Goal: Task Accomplishment & Management: Complete application form

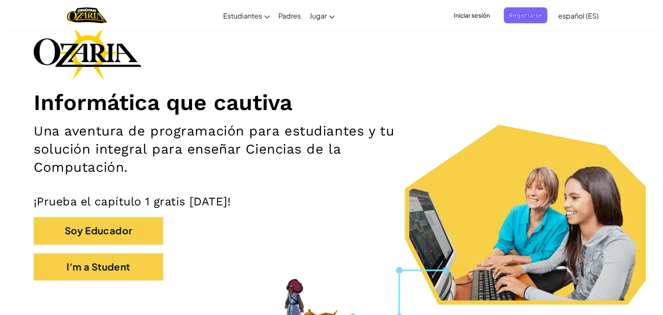
scroll to position [138, 0]
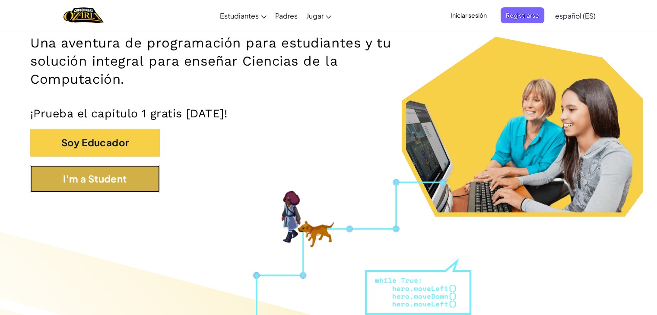
click at [124, 168] on button "I'm a Student" at bounding box center [95, 178] width 130 height 27
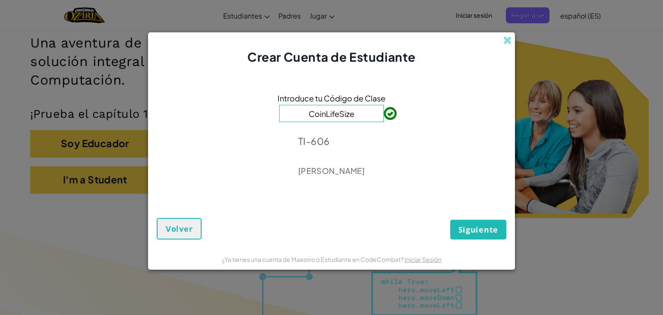
type input "CoinLifeSize"
click at [463, 227] on span "Siguiente" at bounding box center [479, 230] width 40 height 10
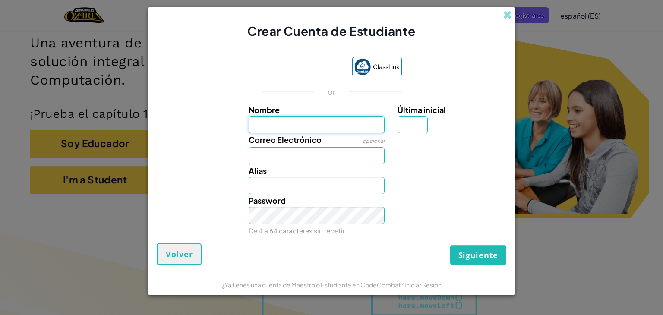
click at [278, 125] on input "Nombre" at bounding box center [317, 124] width 136 height 17
type input "[PERSON_NAME] T latilpa"
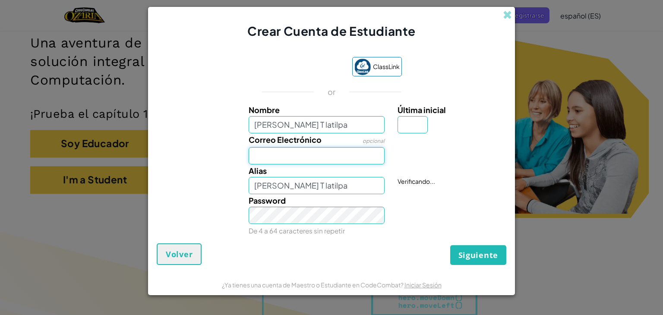
click at [277, 158] on input "Correo Electrónico" at bounding box center [317, 155] width 136 height 17
type input "[EMAIL_ADDRESS][DOMAIN_NAME]"
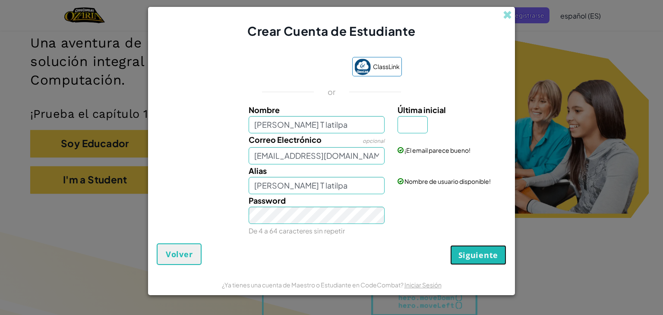
click at [467, 254] on span "Siguiente" at bounding box center [479, 255] width 40 height 10
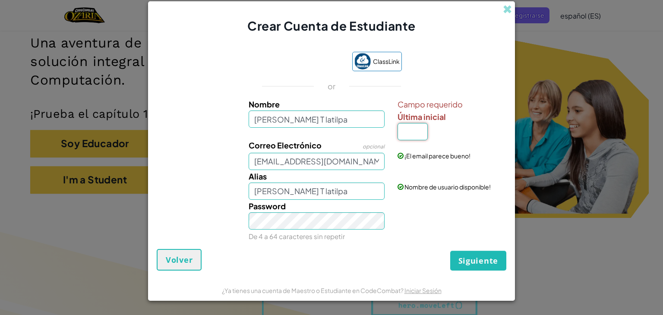
click at [411, 133] on input "Última inicial" at bounding box center [413, 131] width 30 height 17
type input "a"
type input "[PERSON_NAME] T latilpaA"
click at [479, 253] on button "Siguiente" at bounding box center [478, 261] width 56 height 20
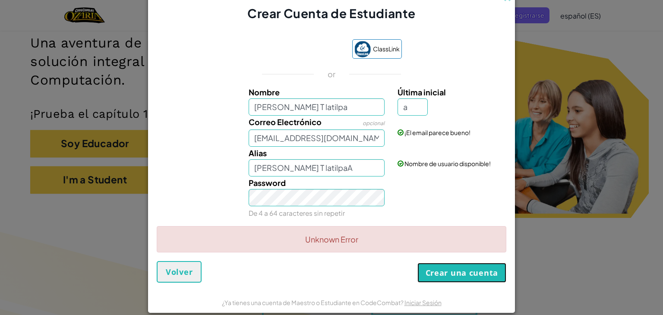
click at [459, 279] on button "Crear una cuenta" at bounding box center [462, 273] width 89 height 20
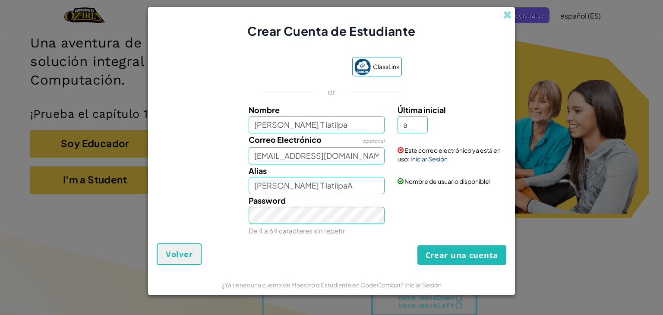
click at [435, 159] on link "Iniciar Sesión" at bounding box center [429, 159] width 37 height 8
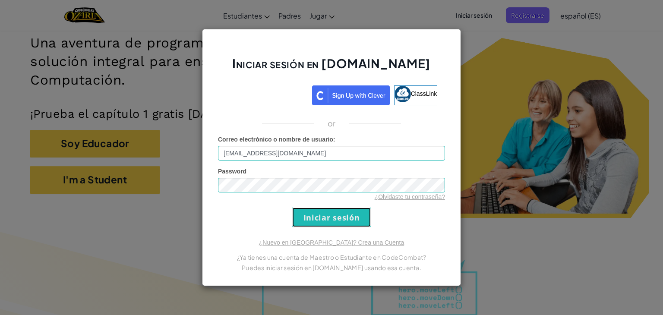
click at [352, 218] on input "Iniciar sesión" at bounding box center [331, 217] width 79 height 19
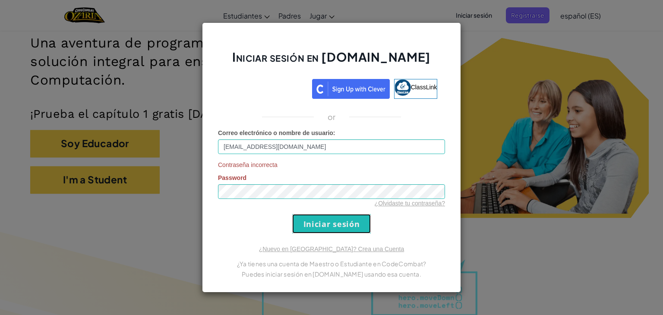
click at [352, 218] on input "Iniciar sesión" at bounding box center [331, 223] width 79 height 19
click at [326, 220] on input "Iniciar sesión" at bounding box center [331, 223] width 79 height 19
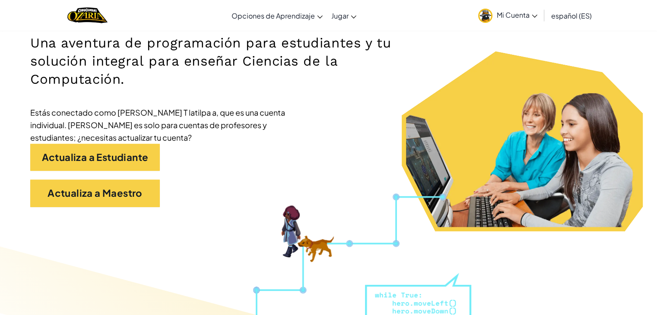
scroll to position [138, 0]
click at [515, 9] on link "Mi Cuenta" at bounding box center [508, 15] width 68 height 27
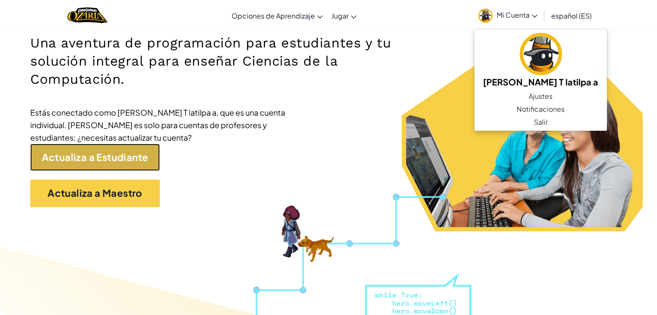
click at [128, 169] on link "Actualiza a Estudiante" at bounding box center [95, 157] width 130 height 27
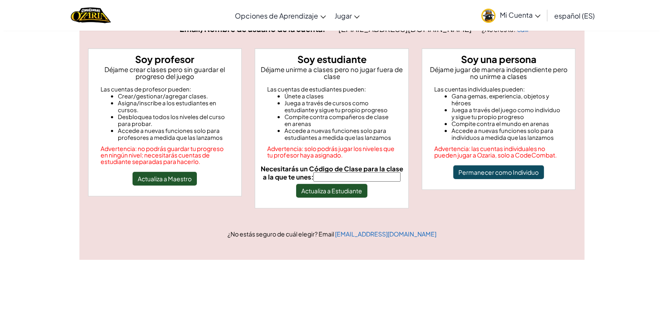
scroll to position [69, 0]
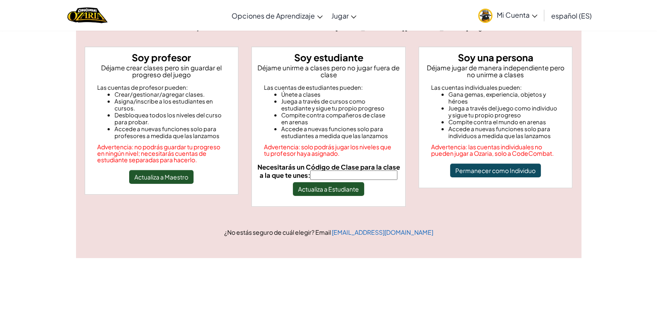
click at [330, 173] on input "Necesitarás un Código de Clase para la clase a la que te unes:" at bounding box center [353, 176] width 87 height 10
type input "CoinLifeSize"
click at [330, 187] on button "Actualiza a Estudiante" at bounding box center [328, 189] width 71 height 14
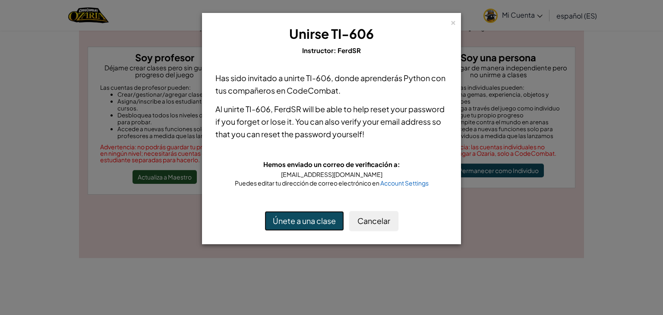
click at [290, 224] on button "Únete a una clase" at bounding box center [304, 221] width 79 height 20
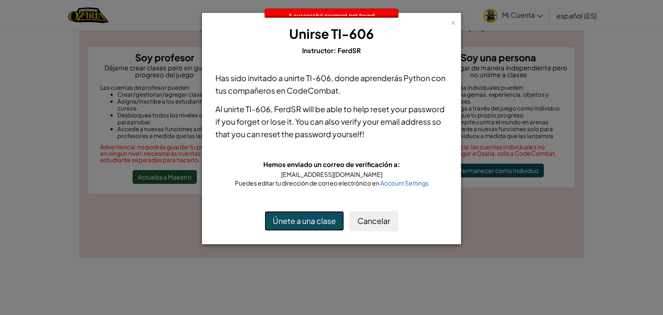
click at [290, 224] on button "Únete a una clase" at bounding box center [304, 221] width 79 height 20
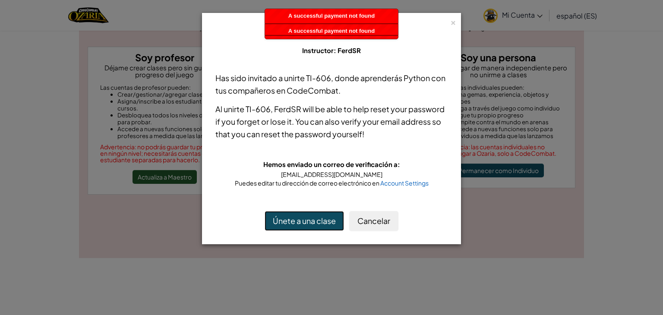
click at [290, 224] on button "Únete a una clase" at bounding box center [304, 221] width 79 height 20
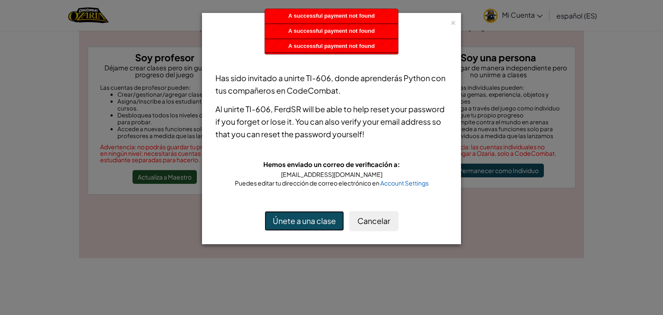
click at [290, 224] on button "Únete a una clase" at bounding box center [304, 221] width 79 height 20
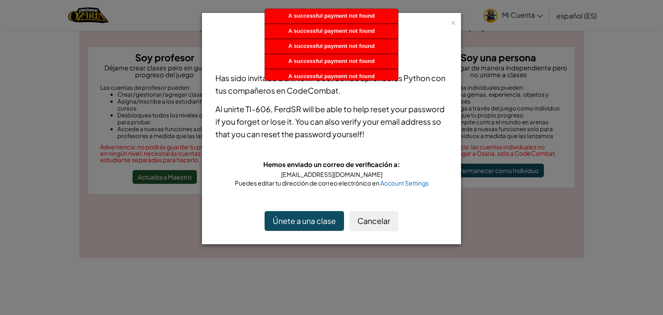
click at [314, 200] on div "× Unirse TI-606 Instructor: FerdSR Has sido invitado a unirte TI-606 , donde ap…" at bounding box center [331, 128] width 259 height 231
